Goal: Communication & Community: Answer question/provide support

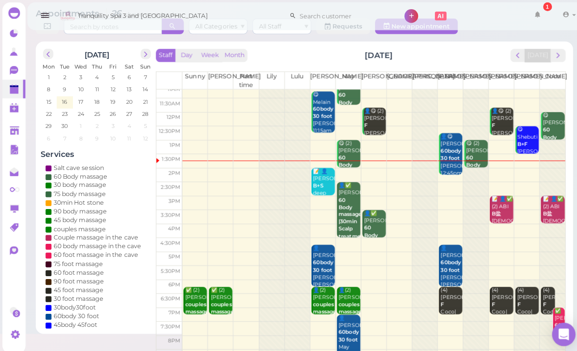
scroll to position [19, 0]
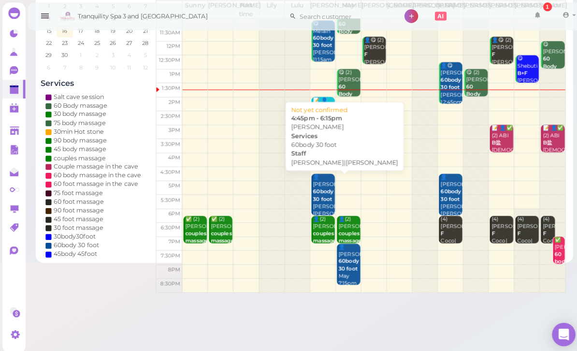
click at [313, 200] on b "60body 30 foot" at bounding box center [319, 193] width 20 height 14
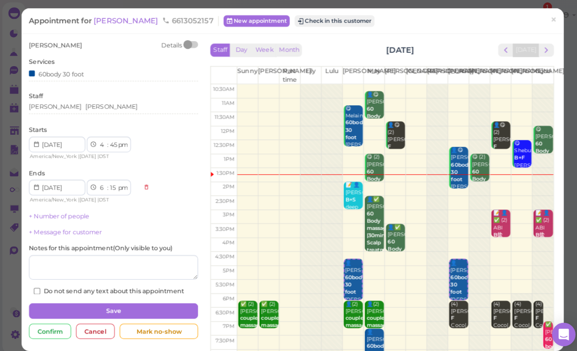
click at [128, 17] on span "[PERSON_NAME]" at bounding box center [124, 20] width 65 height 9
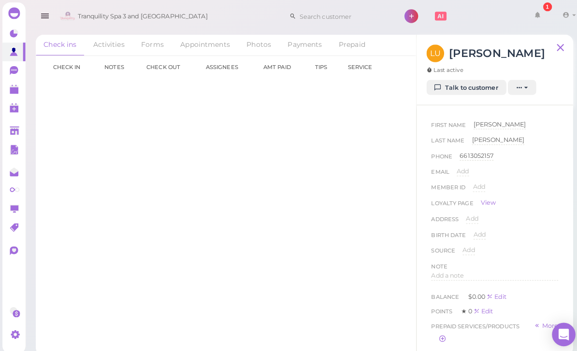
click at [478, 86] on link "Talk to customer" at bounding box center [459, 86] width 79 height 15
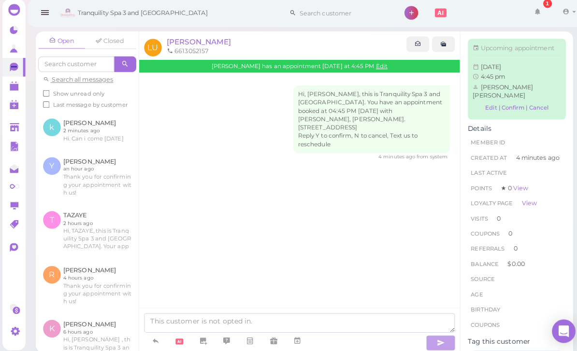
scroll to position [5, 0]
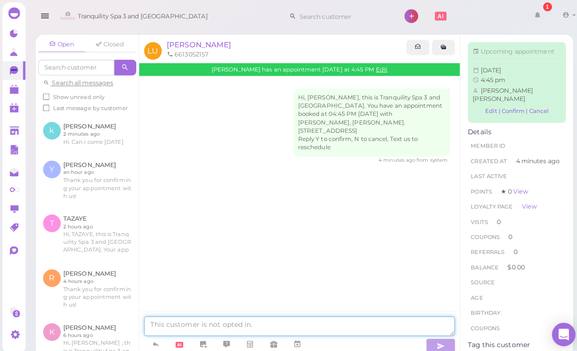
click at [283, 331] on textarea at bounding box center [295, 321] width 306 height 19
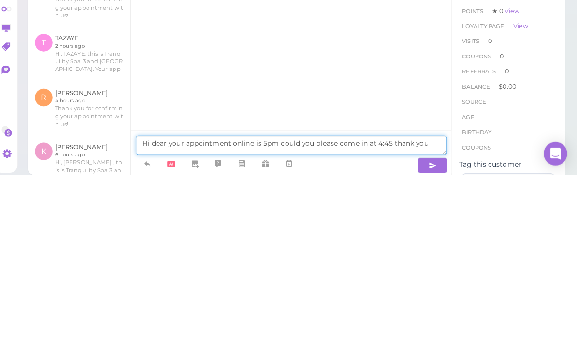
type textarea "Hi dear your appointment online is 5pm could you please come in at 4:45 thank y…"
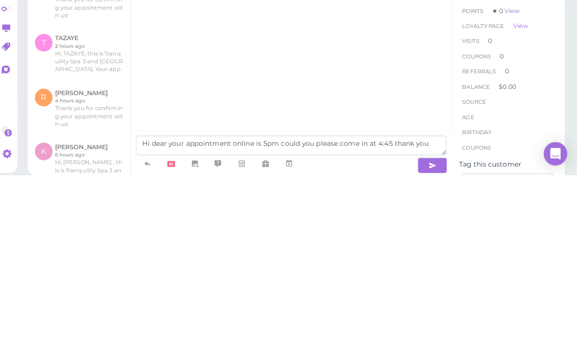
click at [432, 334] on button "button" at bounding box center [434, 341] width 29 height 15
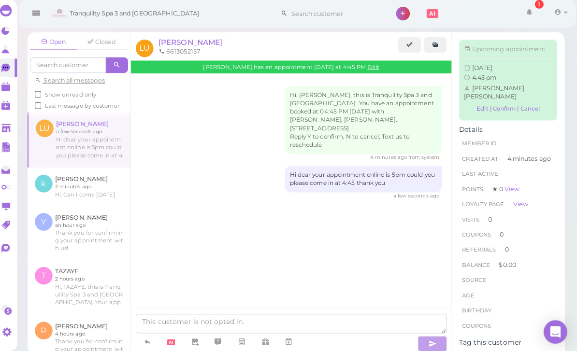
scroll to position [31, 0]
